Goal: Use online tool/utility

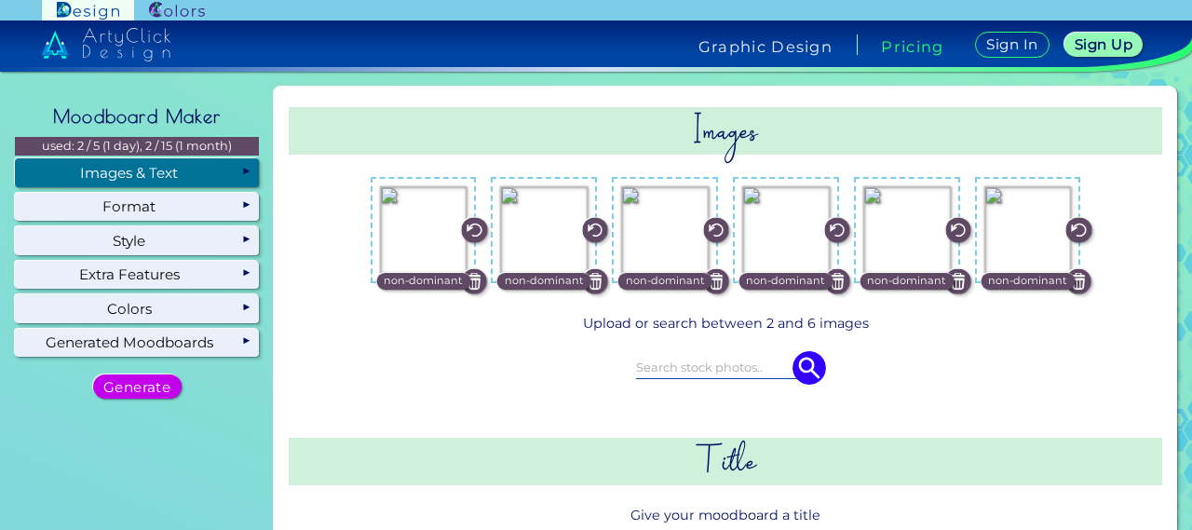
click at [1067, 279] on img at bounding box center [1079, 281] width 25 height 25
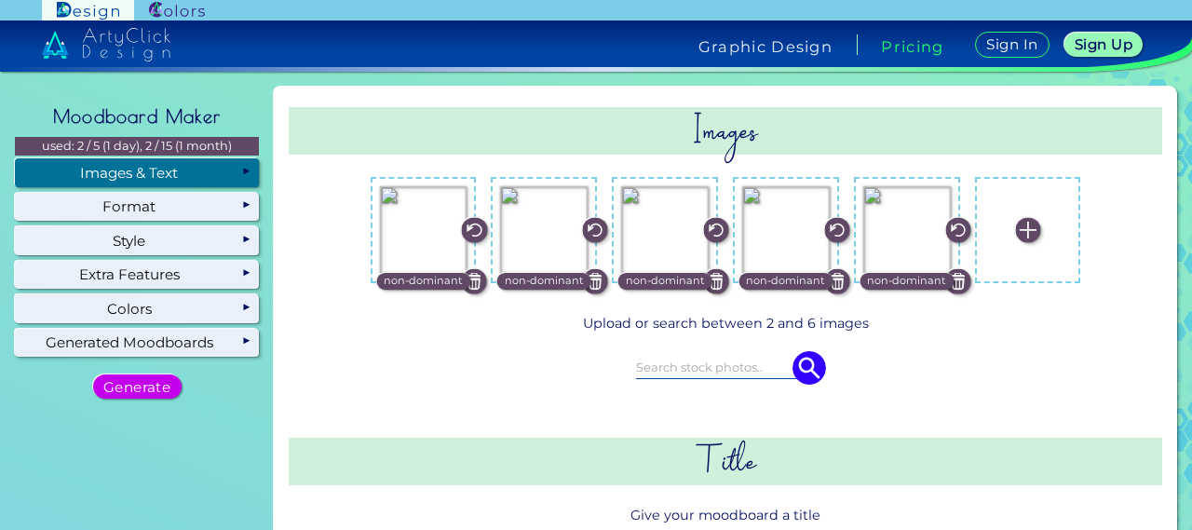
click at [469, 287] on img at bounding box center [474, 281] width 25 height 25
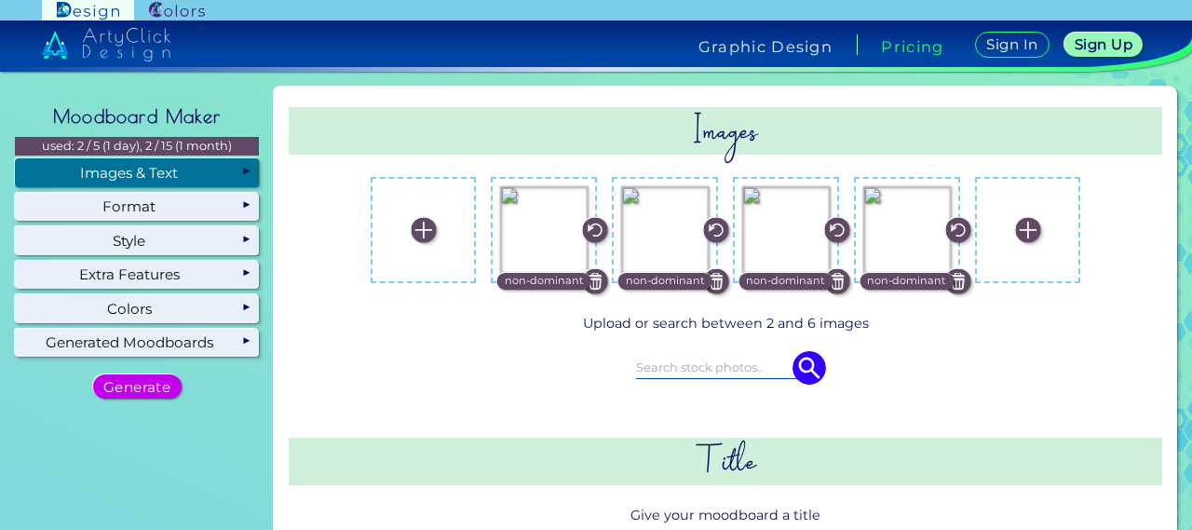
click at [411, 238] on img at bounding box center [423, 230] width 25 height 25
click at [0, 0] on input "file" at bounding box center [0, 0] width 0 height 0
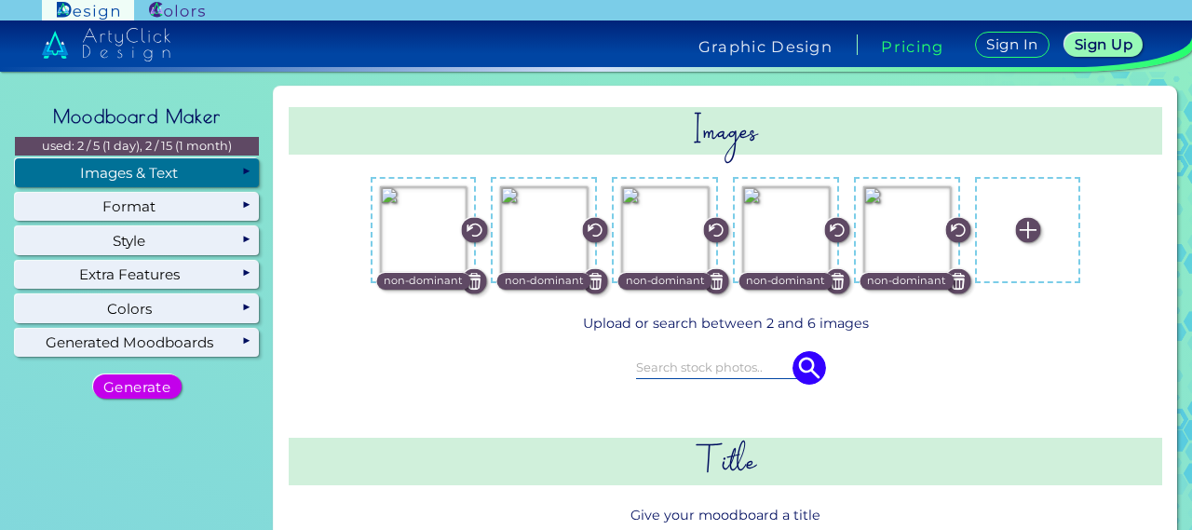
click at [1021, 232] on img at bounding box center [1027, 230] width 25 height 25
click at [0, 0] on input "file" at bounding box center [0, 0] width 0 height 0
click at [1041, 232] on label at bounding box center [1029, 230] width 88 height 88
click at [0, 0] on input "file" at bounding box center [0, 0] width 0 height 0
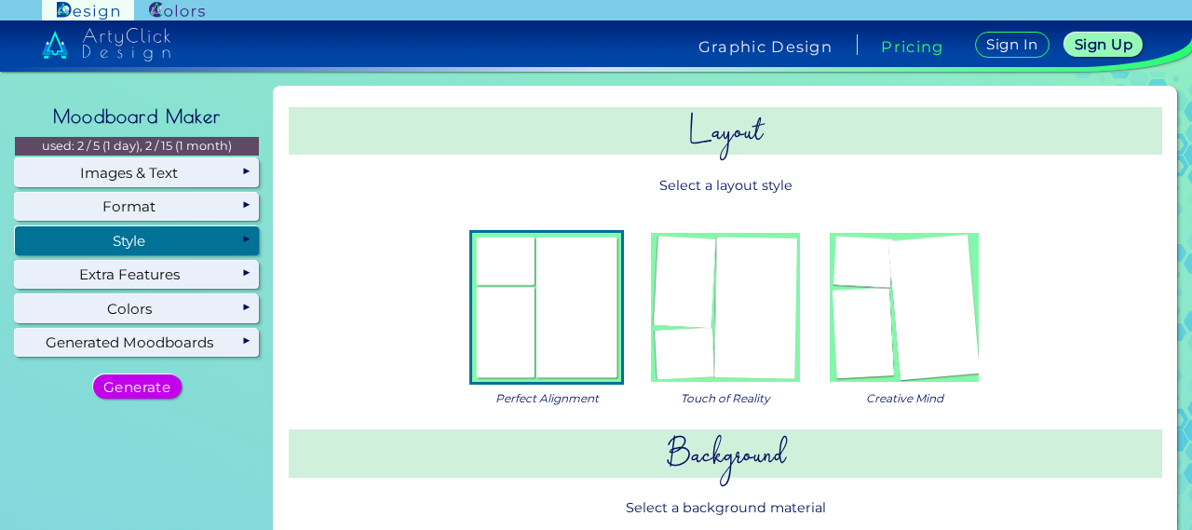
click at [560, 327] on img at bounding box center [546, 307] width 149 height 149
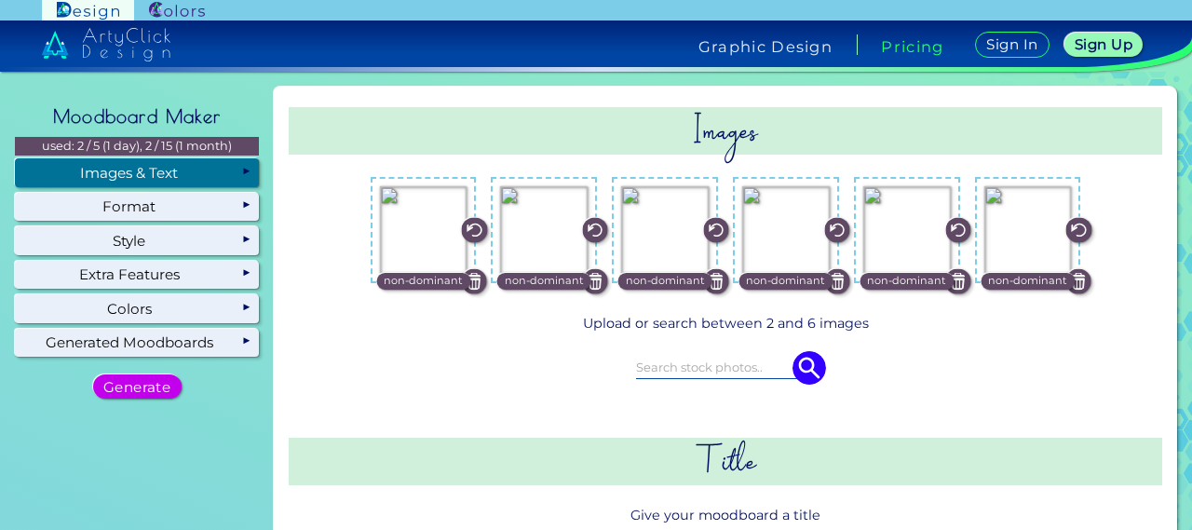
click at [187, 179] on div "Images & Text" at bounding box center [137, 172] width 244 height 28
click at [182, 177] on div "Images & Text" at bounding box center [137, 172] width 244 height 28
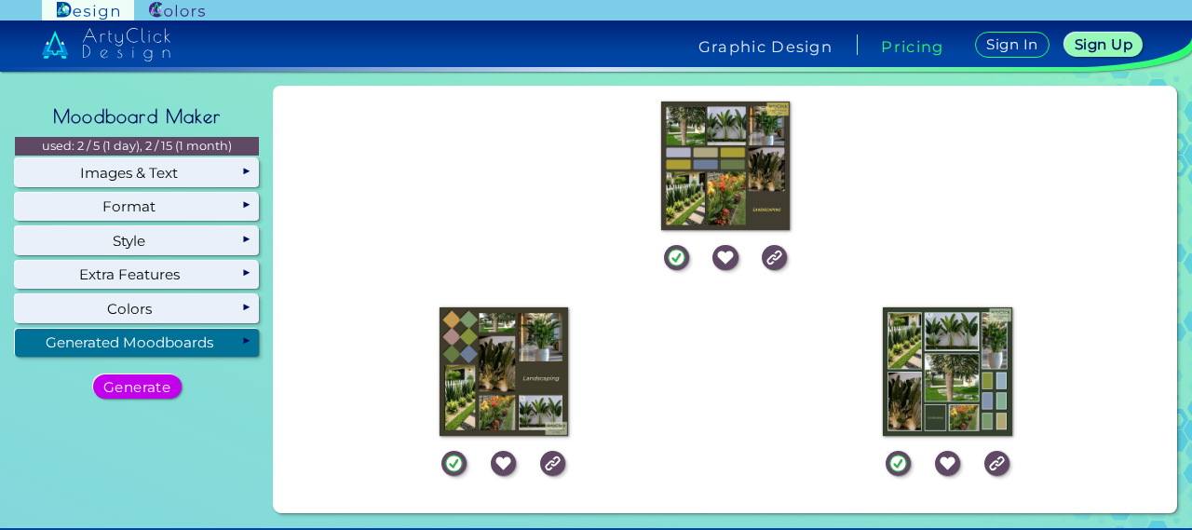
click at [242, 342] on div "Generated Moodboards" at bounding box center [137, 343] width 244 height 28
click at [163, 387] on h5 "Generate" at bounding box center [137, 387] width 68 height 14
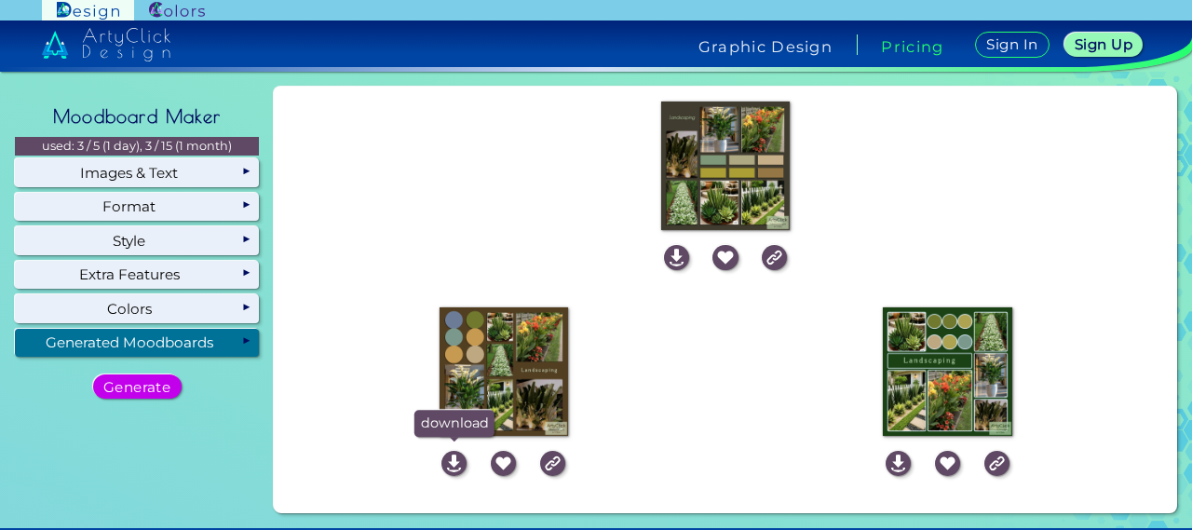
click at [449, 460] on img at bounding box center [454, 463] width 25 height 25
click at [749, 358] on div "Step 3: Retrieving for you.." at bounding box center [948, 371] width 444 height 143
click at [667, 258] on img at bounding box center [676, 257] width 25 height 25
click at [891, 467] on img at bounding box center [898, 463] width 25 height 25
click at [757, 415] on div "Step 3: Retrieving for you.." at bounding box center [948, 371] width 444 height 143
